Goal: Information Seeking & Learning: Learn about a topic

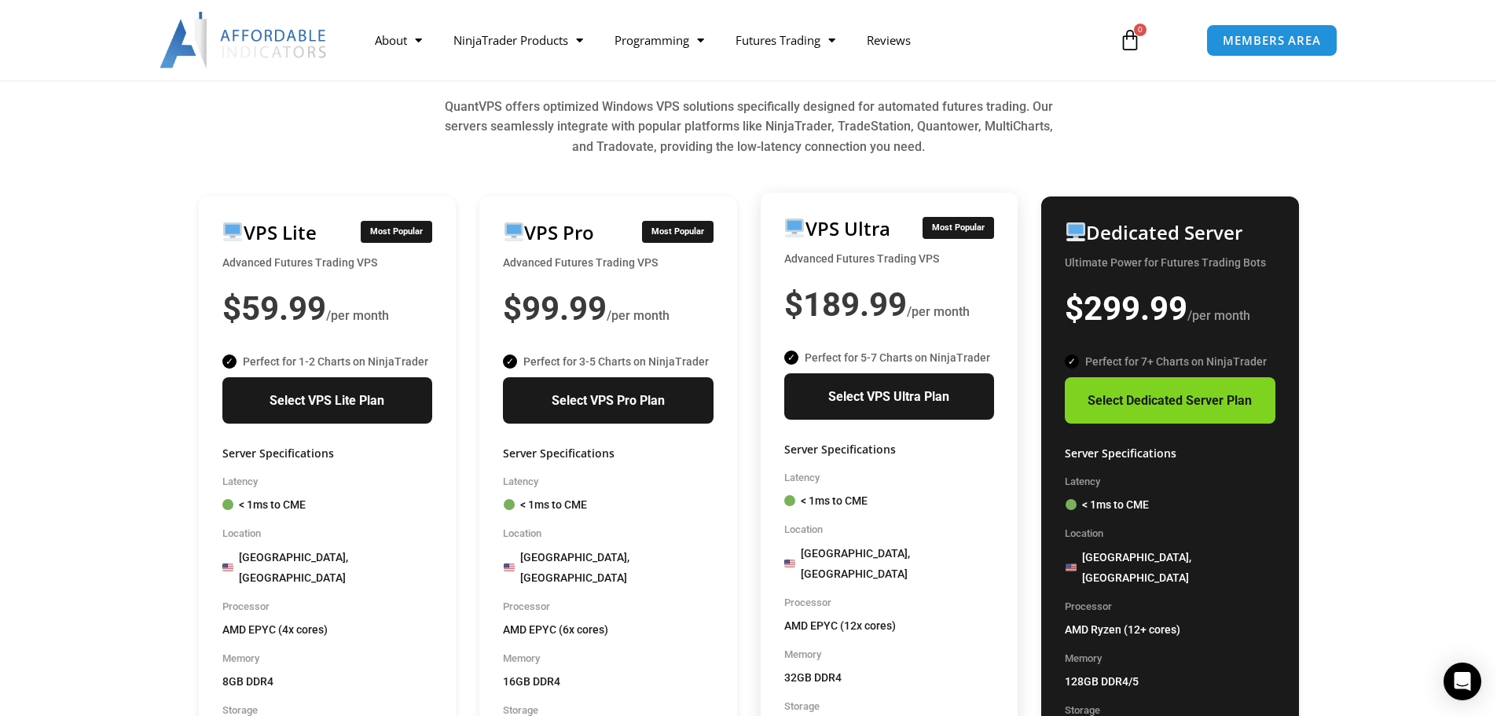
scroll to position [943, 0]
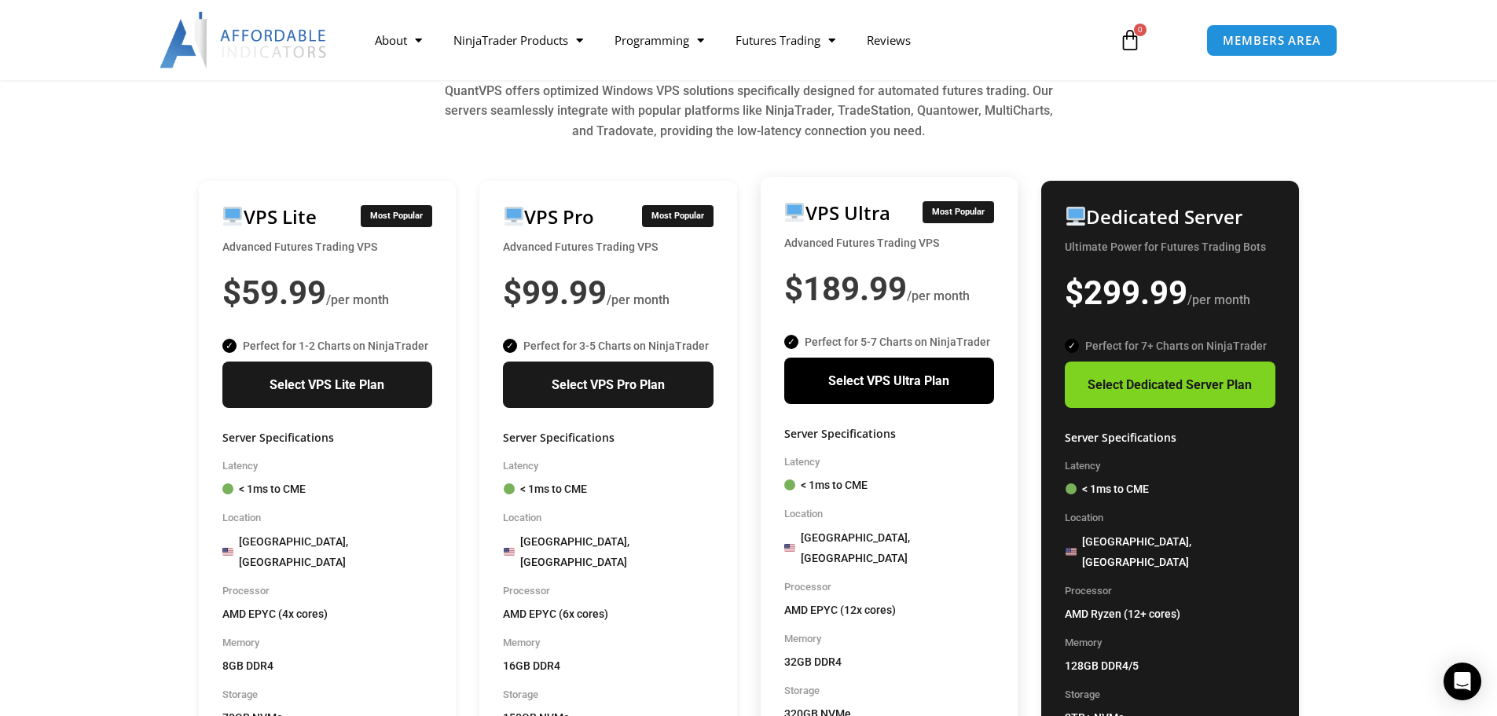
click at [866, 365] on link "Select VPS Ultra Plan" at bounding box center [889, 380] width 211 height 47
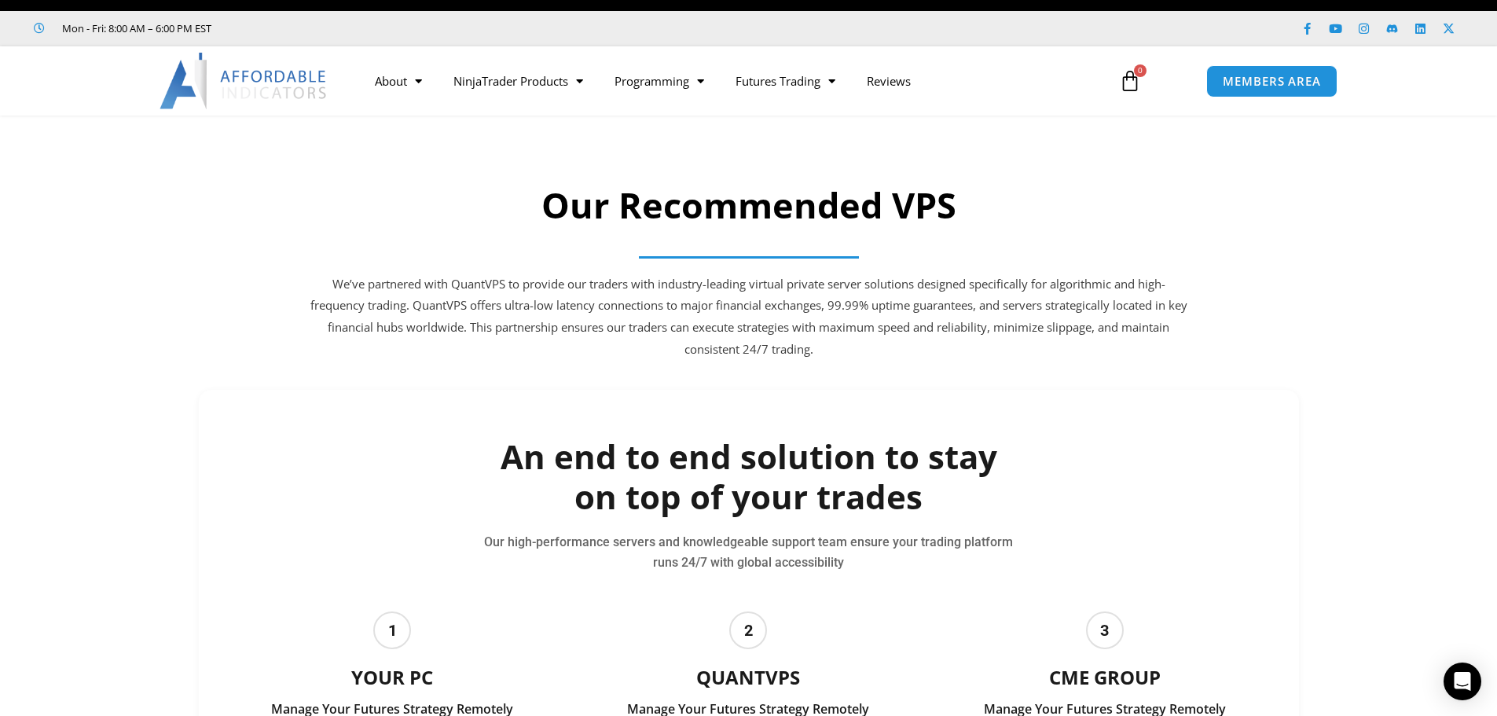
scroll to position [0, 0]
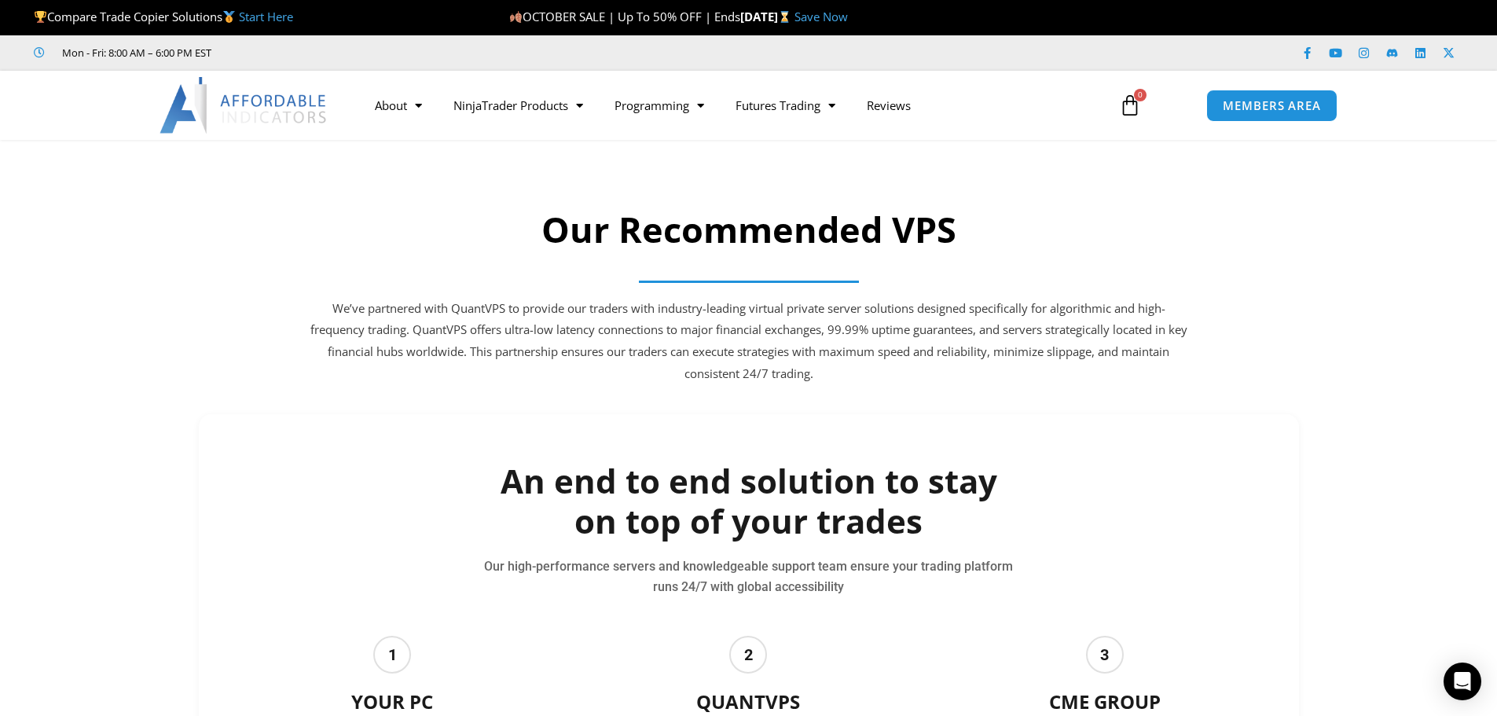
click at [266, 96] on img at bounding box center [243, 105] width 169 height 57
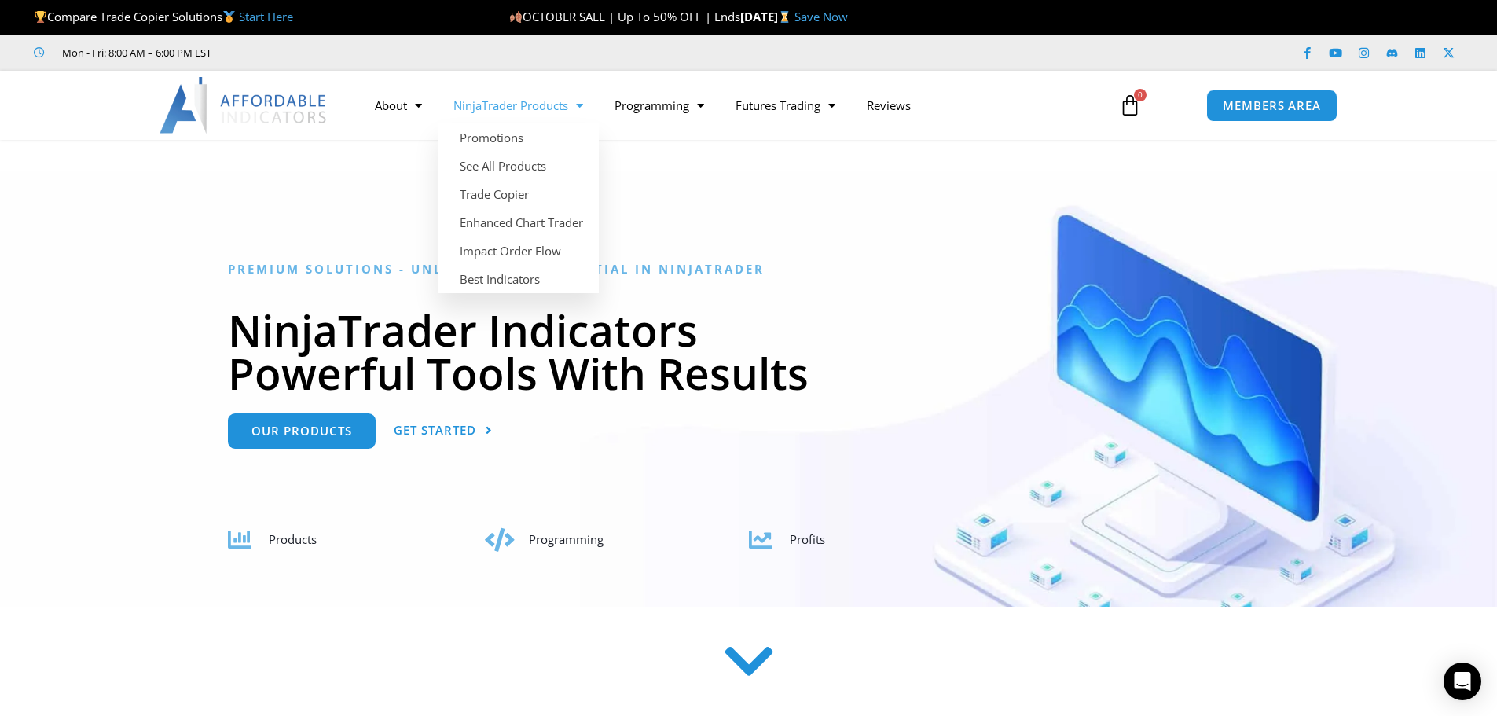
click at [438, 60] on iframe at bounding box center [351, 53] width 236 height 16
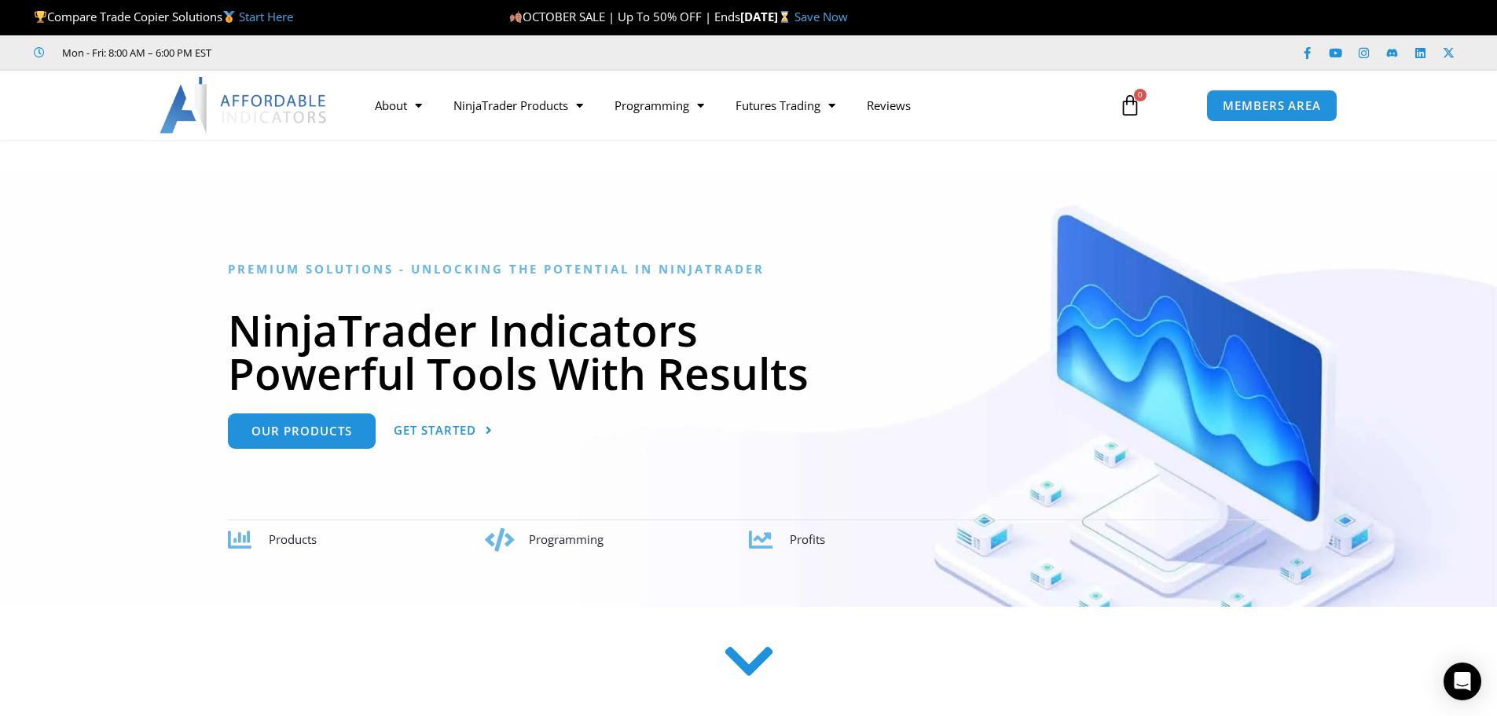
click at [515, 196] on div at bounding box center [748, 388] width 1497 height 435
